Goal: Task Accomplishment & Management: Manage account settings

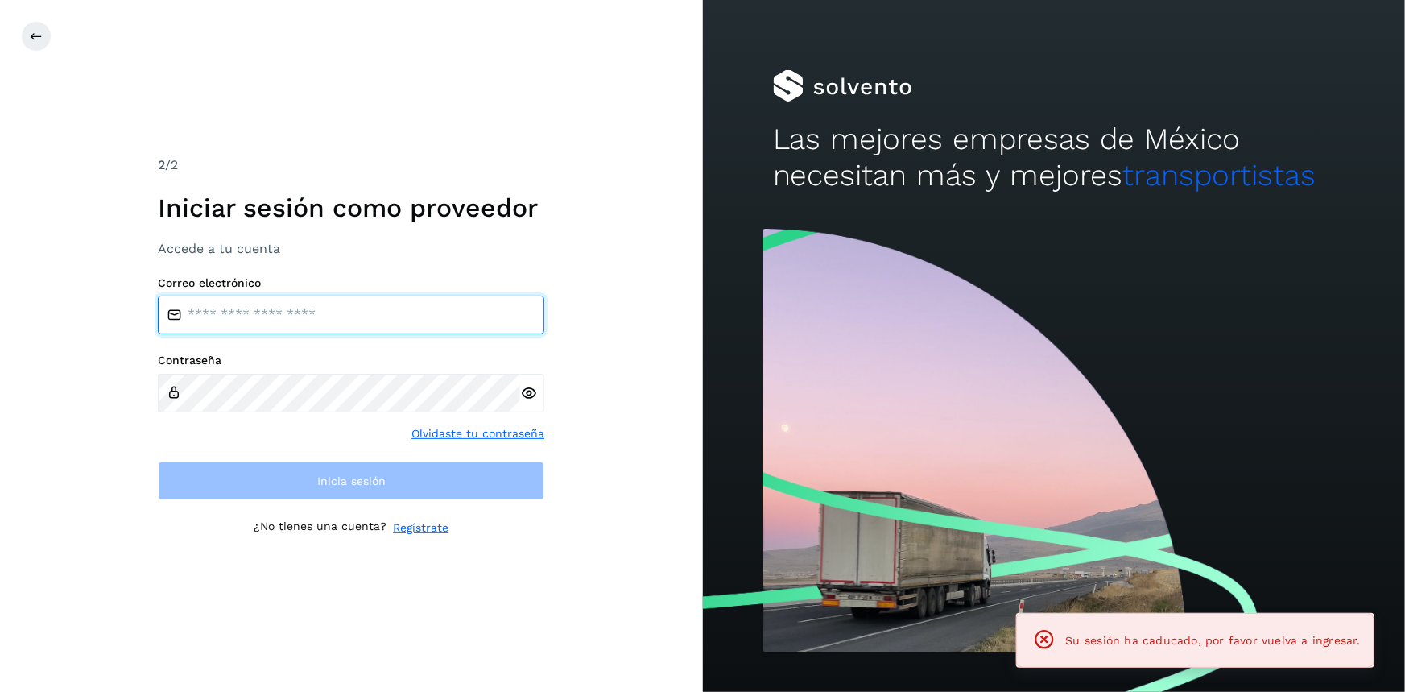
click at [263, 314] on input "email" at bounding box center [351, 314] width 386 height 39
type input "**********"
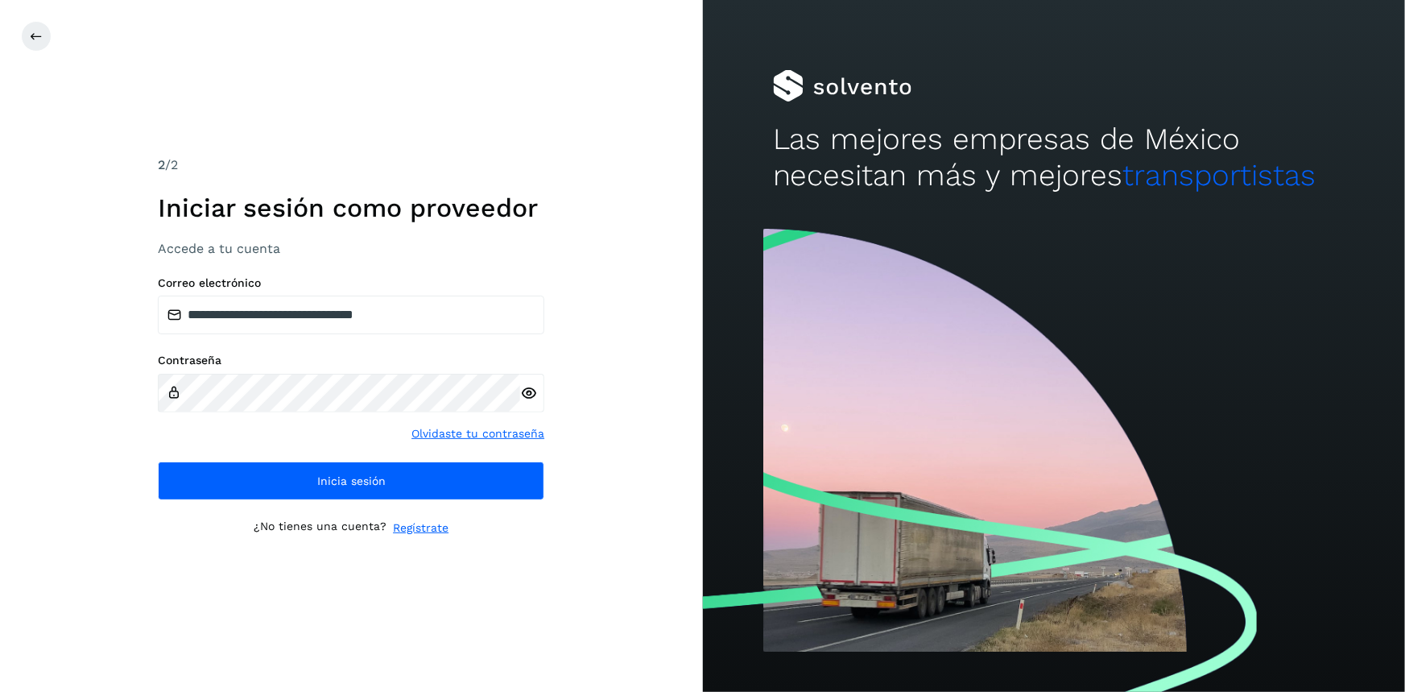
click at [530, 392] on icon at bounding box center [528, 393] width 17 height 17
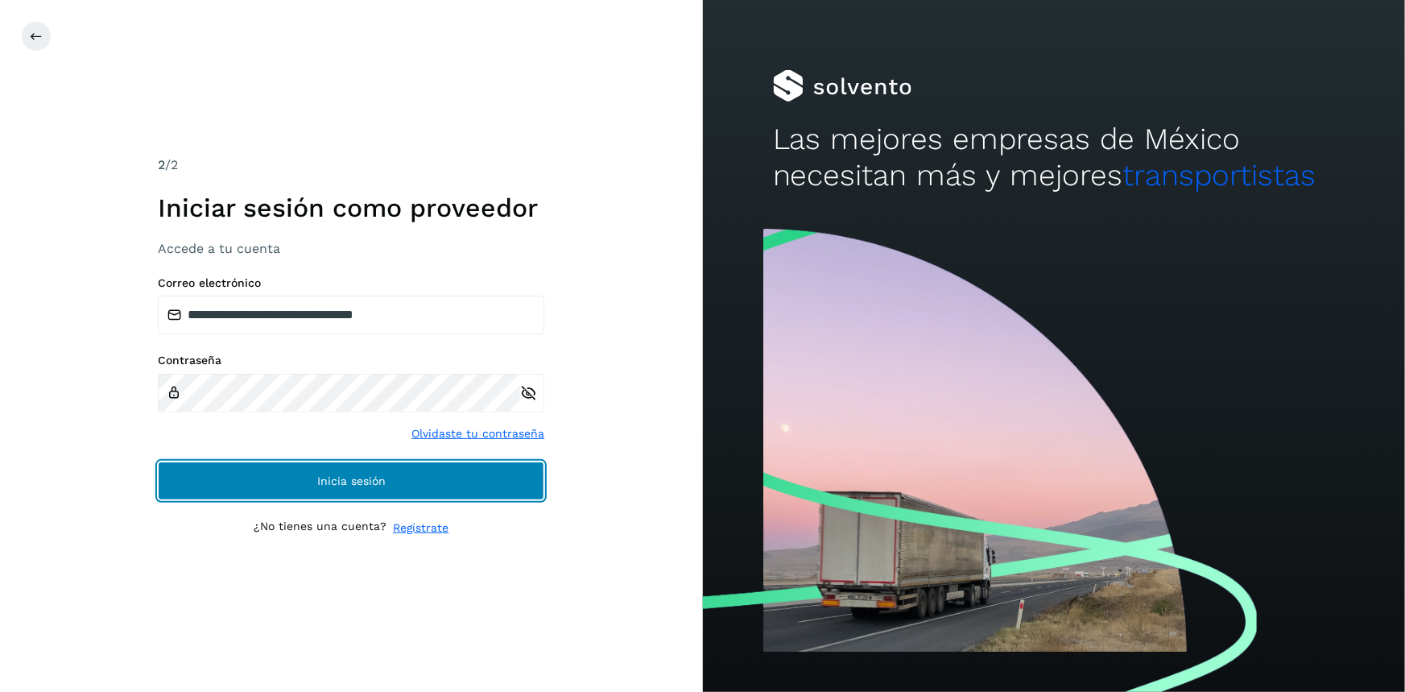
click at [426, 472] on button "Inicia sesión" at bounding box center [351, 480] width 386 height 39
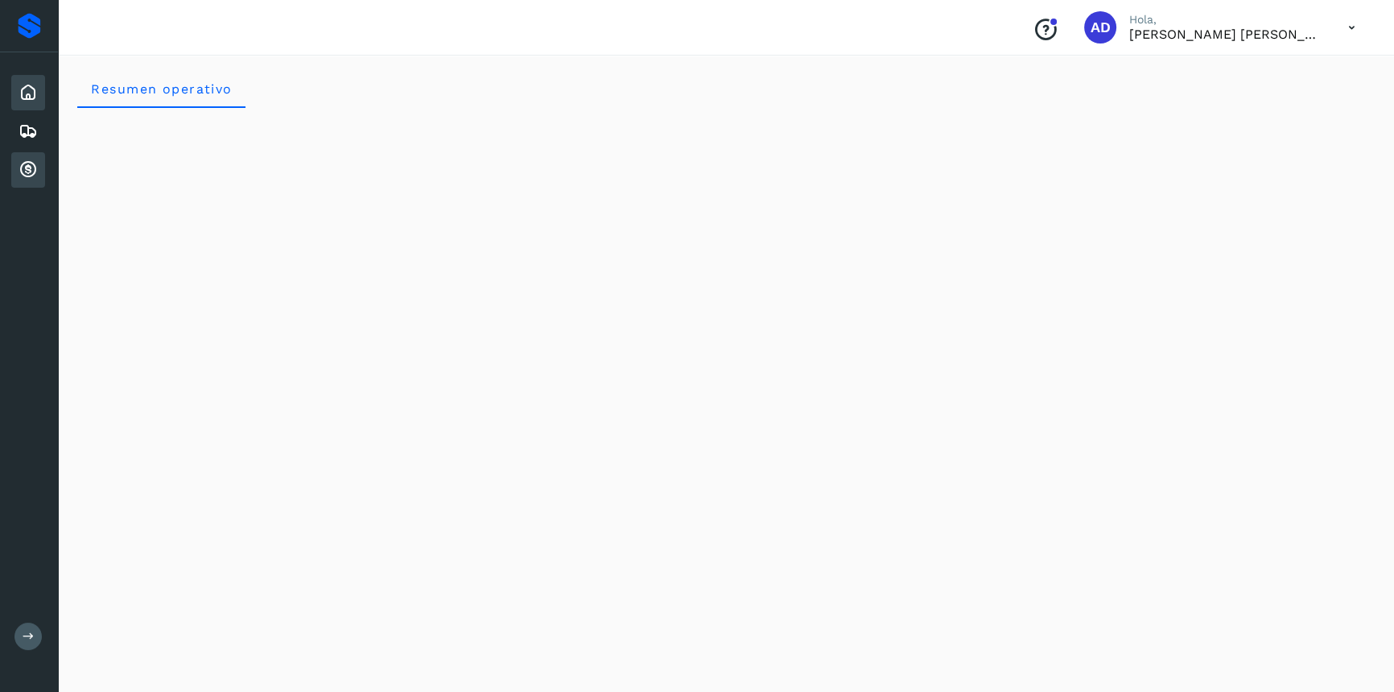
click at [24, 165] on icon at bounding box center [28, 169] width 19 height 19
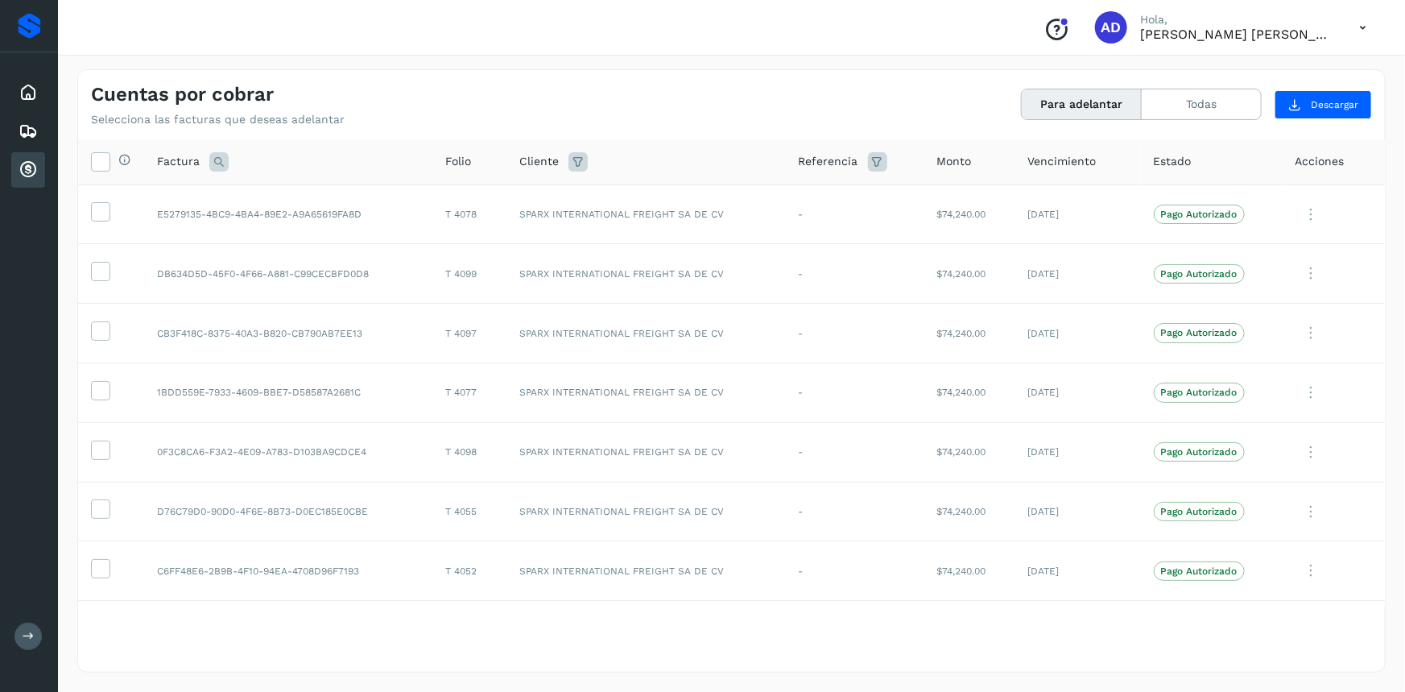
click at [1369, 30] on icon at bounding box center [1362, 27] width 33 height 33
click at [1249, 79] on div "Cerrar sesión" at bounding box center [1283, 72] width 192 height 31
